Goal: Check status

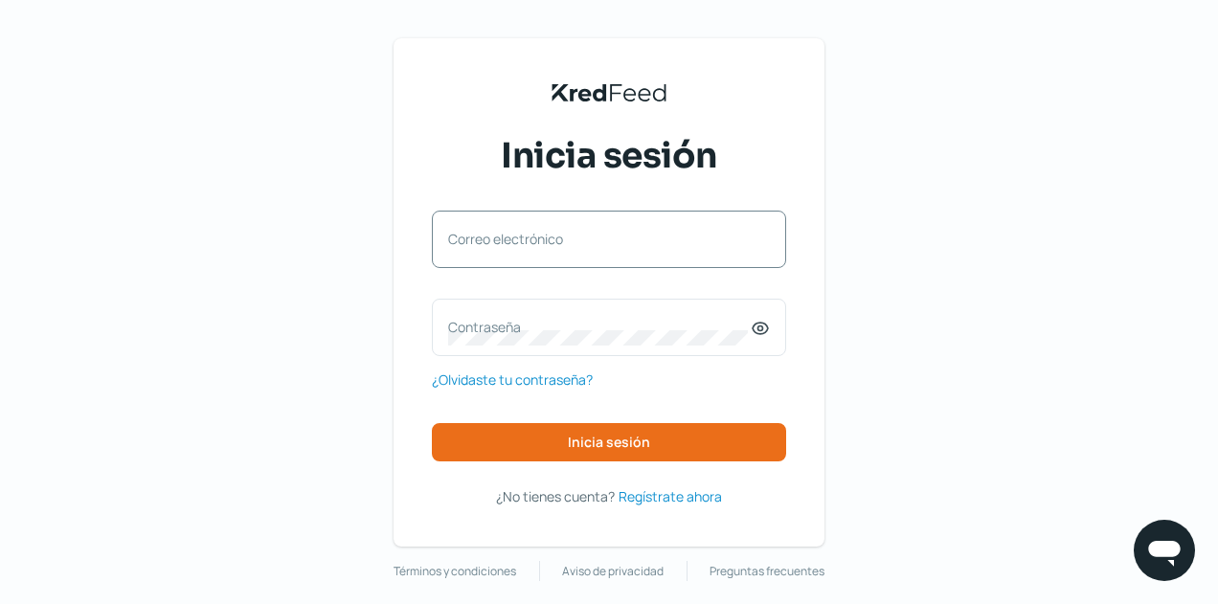
click at [495, 239] on div "Correo electrónico" at bounding box center [609, 239] width 354 height 57
click at [499, 249] on input "Correo electrónico" at bounding box center [609, 248] width 322 height 17
type input "[EMAIL_ADDRESS][DOMAIN_NAME]"
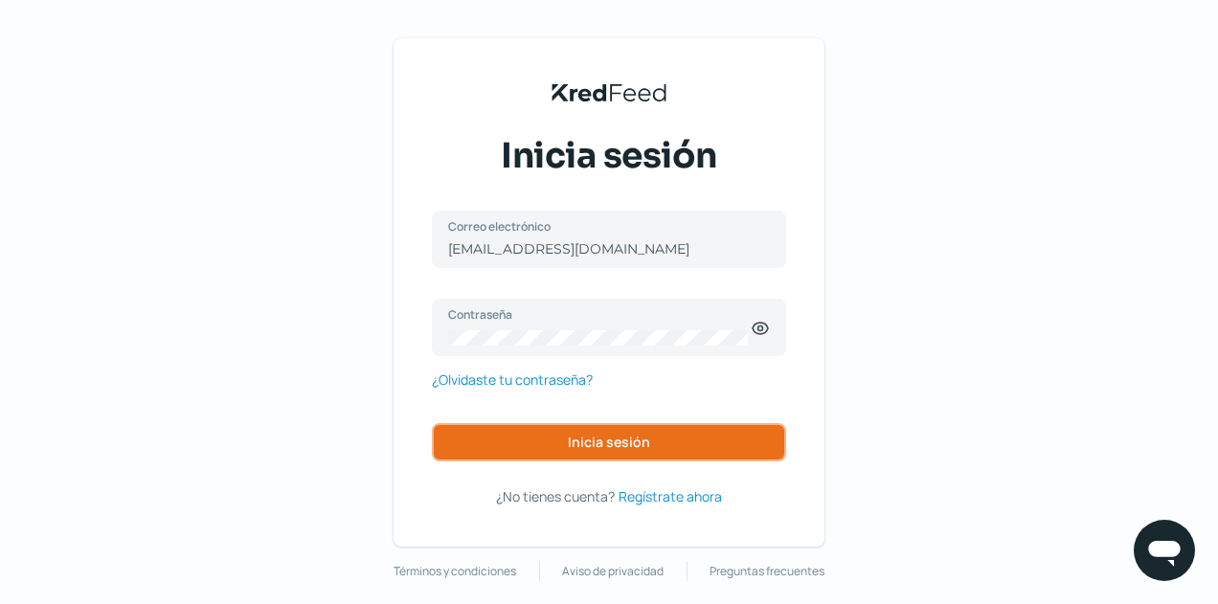
click at [591, 423] on button "Inicia sesión" at bounding box center [609, 442] width 354 height 38
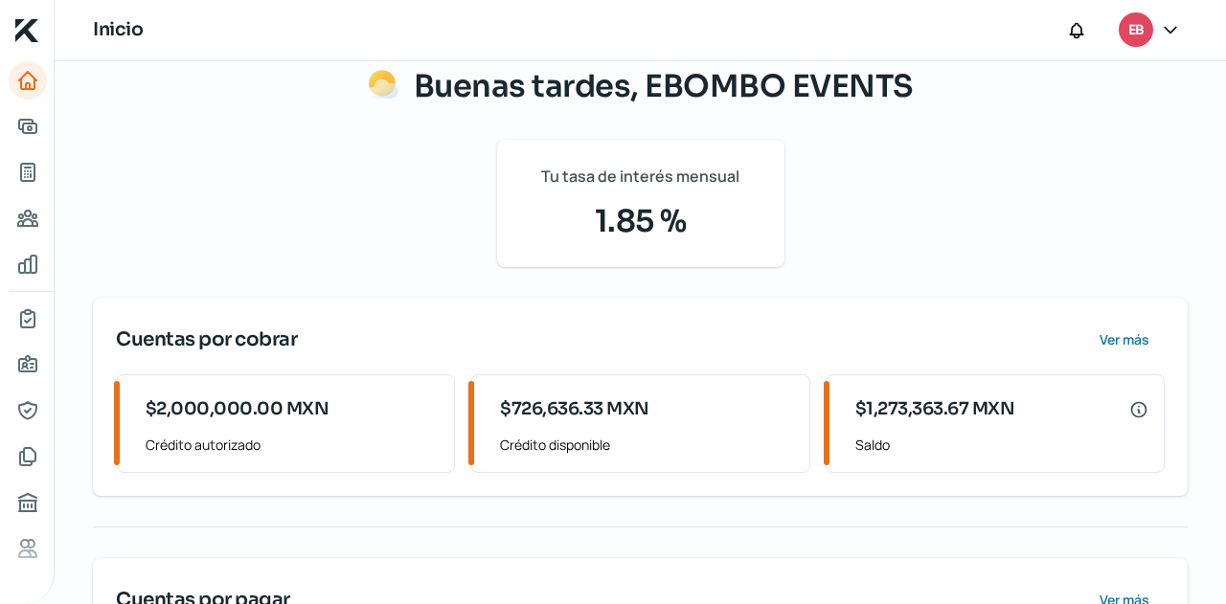
scroll to position [191, 0]
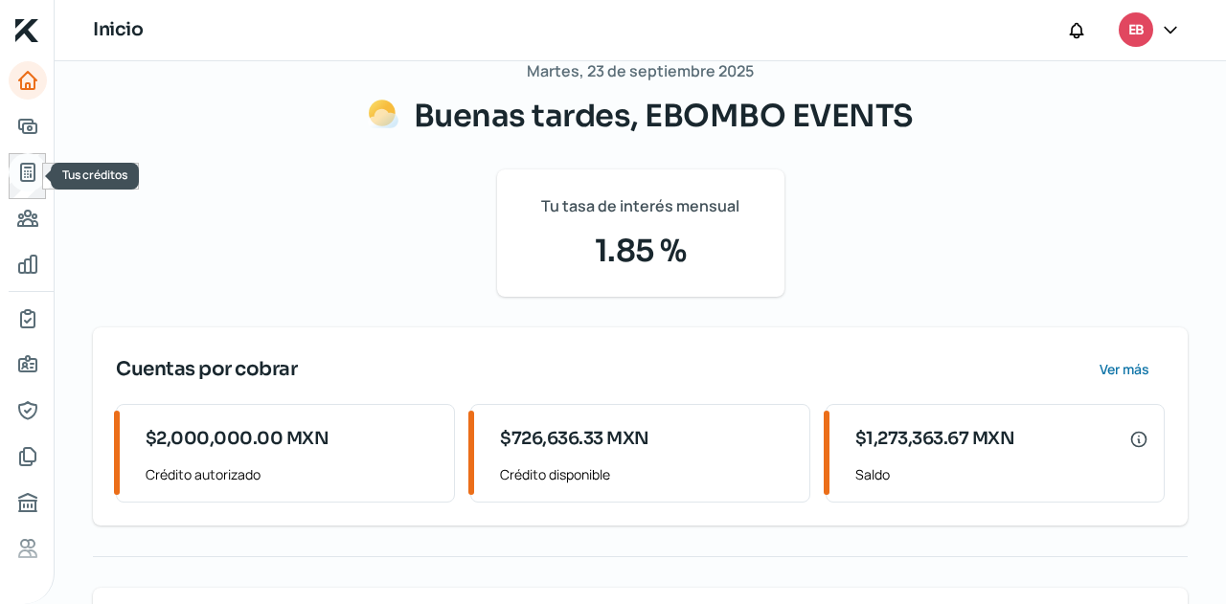
click at [29, 176] on icon "Tus créditos" at bounding box center [27, 172] width 13 height 17
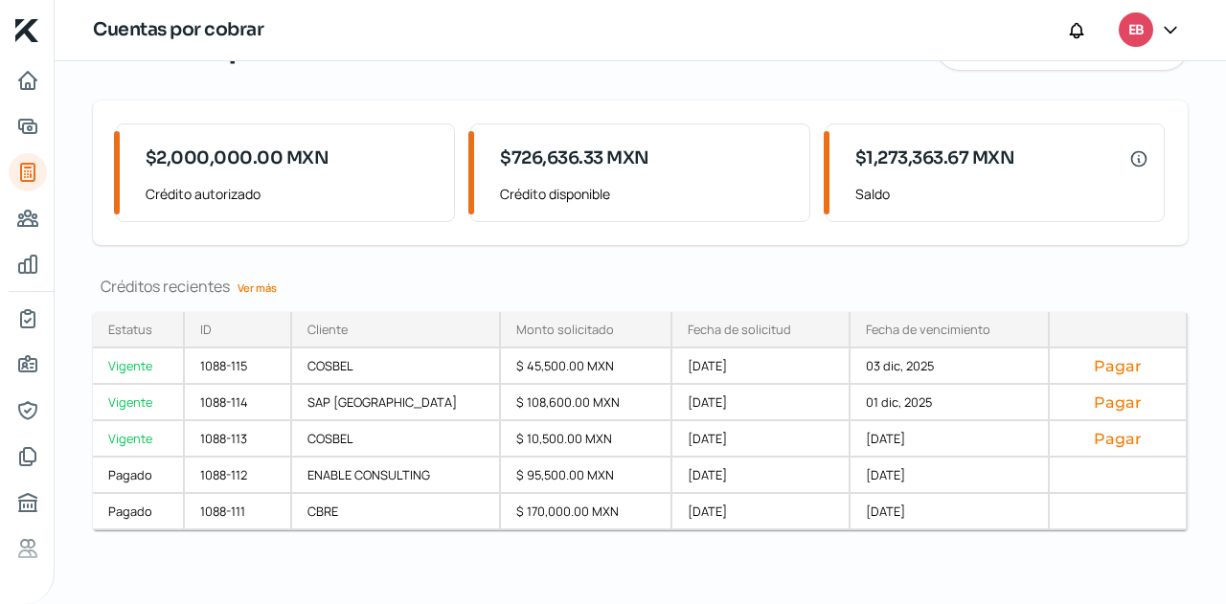
scroll to position [105, 0]
click at [271, 280] on link "Ver más" at bounding box center [257, 286] width 55 height 30
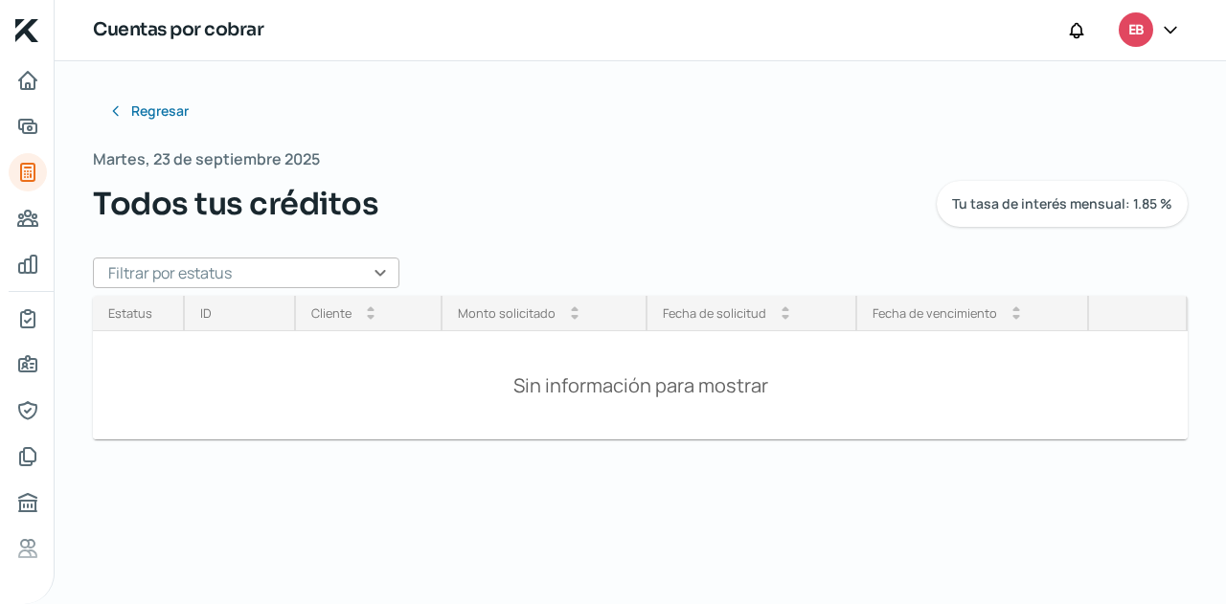
click at [350, 273] on input "text" at bounding box center [246, 273] width 306 height 31
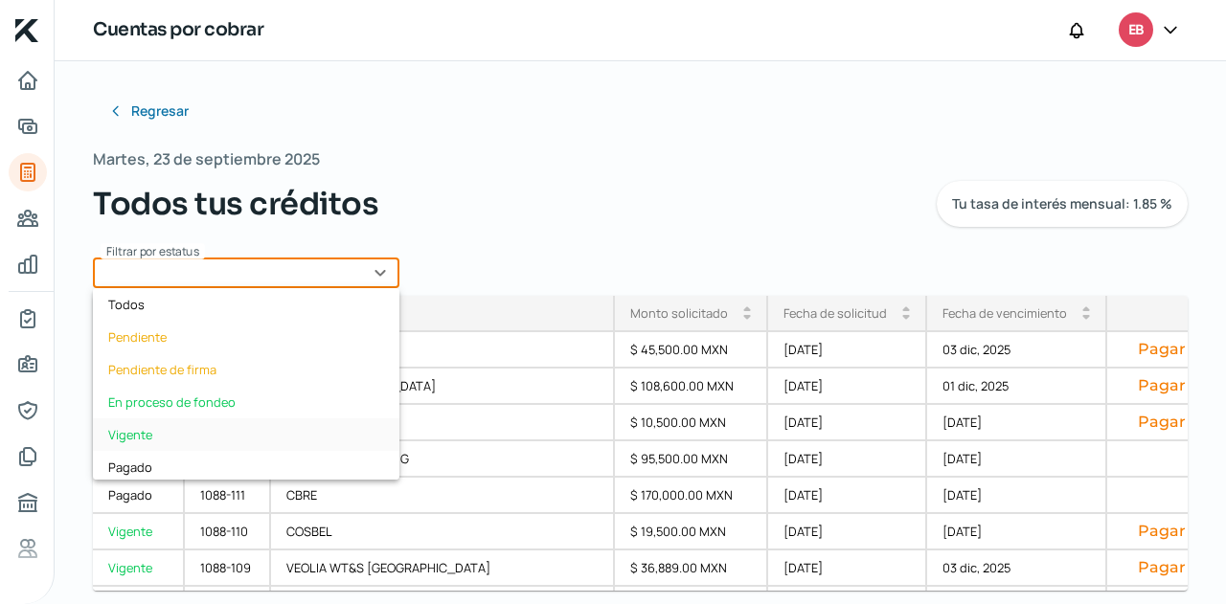
click at [214, 431] on div "Vigente" at bounding box center [246, 434] width 306 height 33
type input "Vigente"
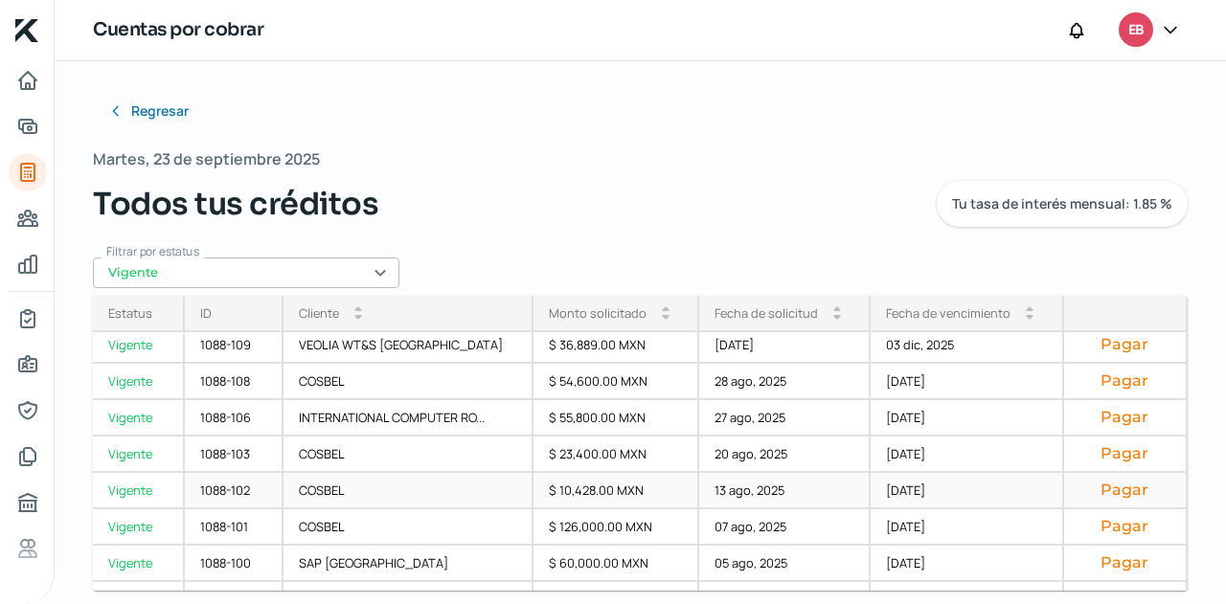
scroll to position [286, 0]
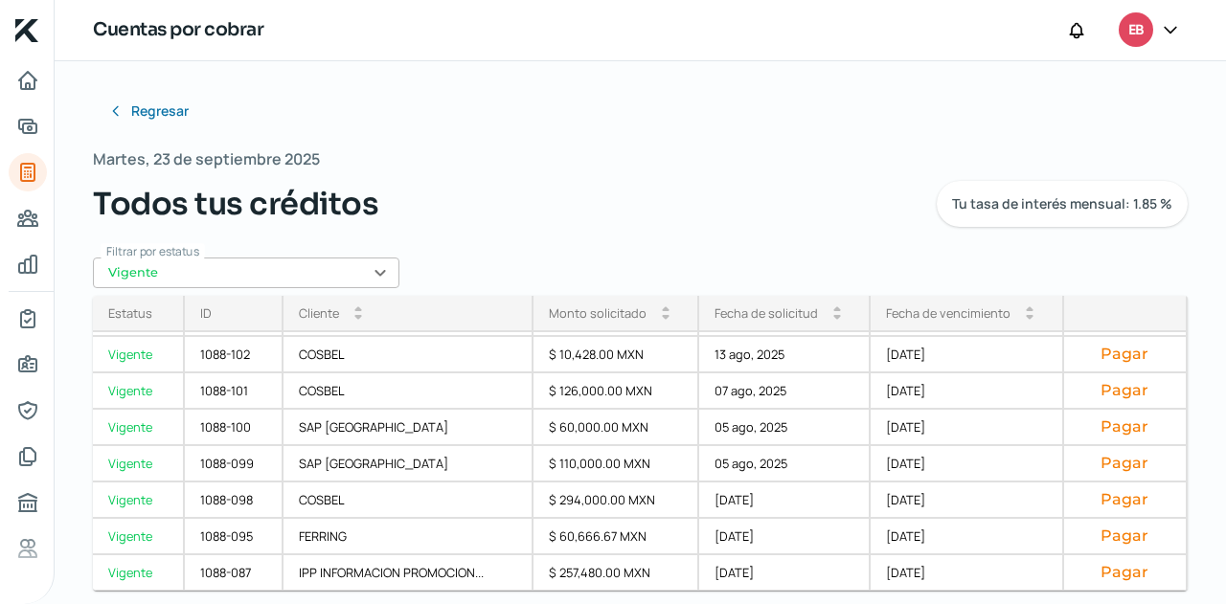
click at [932, 311] on div "Fecha de vencimiento" at bounding box center [948, 312] width 124 height 17
